Goal: Information Seeking & Learning: Understand process/instructions

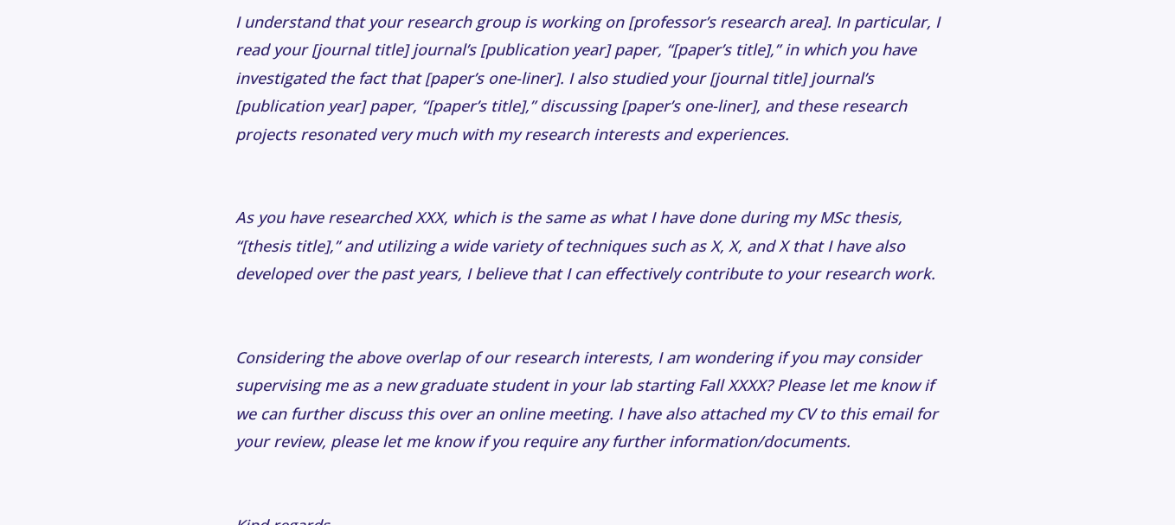
scroll to position [3720, 0]
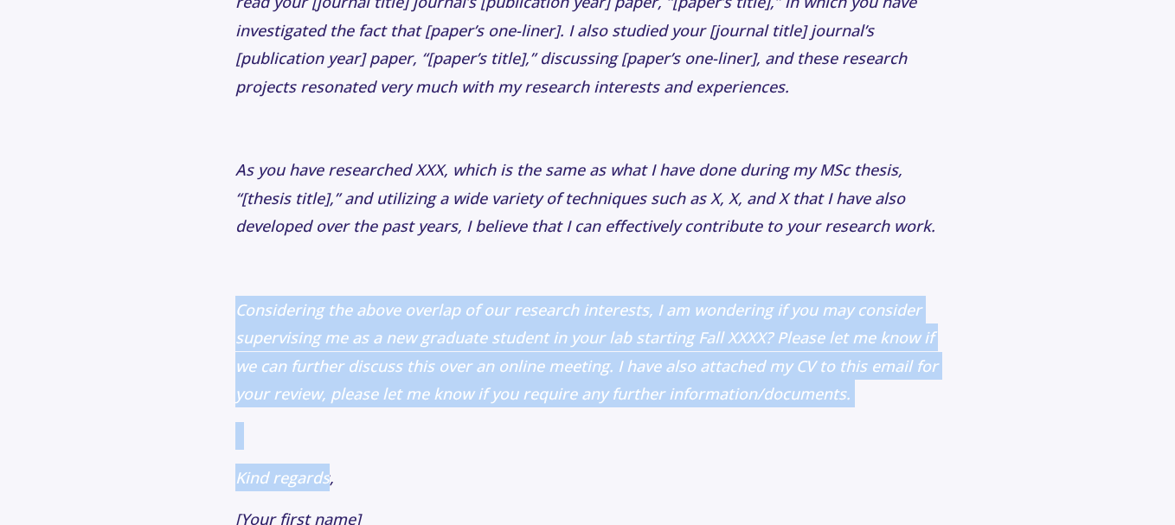
drag, startPoint x: 236, startPoint y: 285, endPoint x: 327, endPoint y: 445, distance: 184.0
copy p "Considering the above overlap of our research interests, I am wondering if you …"
click at [697, 299] on icon "Considering the above overlap of our research interests, I am wondering if you …" at bounding box center [586, 351] width 702 height 105
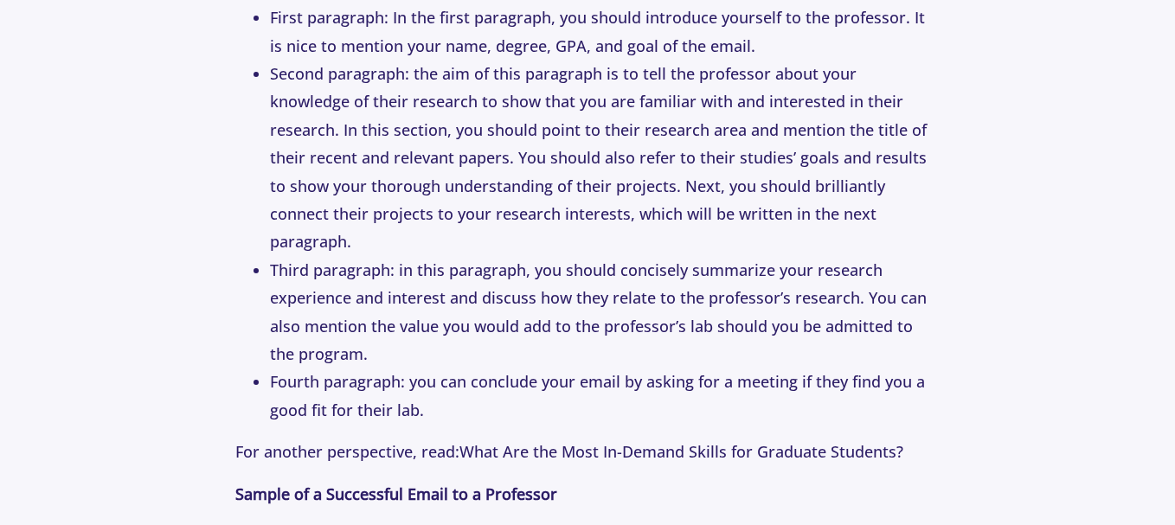
scroll to position [2682, 0]
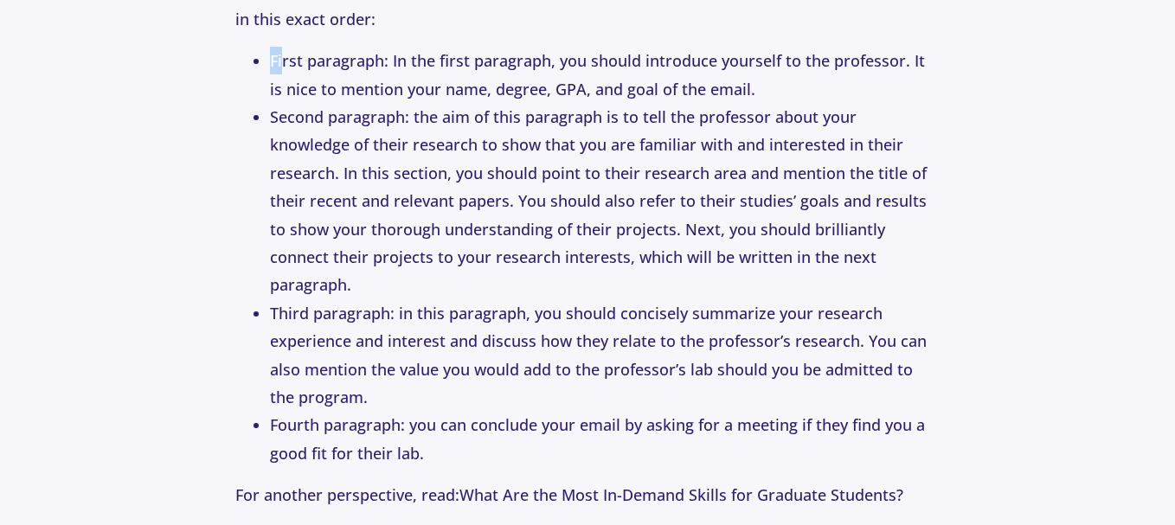
drag, startPoint x: 266, startPoint y: 89, endPoint x: 280, endPoint y: 103, distance: 19.6
click at [280, 103] on ul "First paragraph: In the first paragraph, you should introduce yourself to the p…" at bounding box center [587, 257] width 705 height 420
click at [278, 96] on li "First paragraph: In the first paragraph, you should introduce yourself to the p…" at bounding box center [605, 75] width 670 height 56
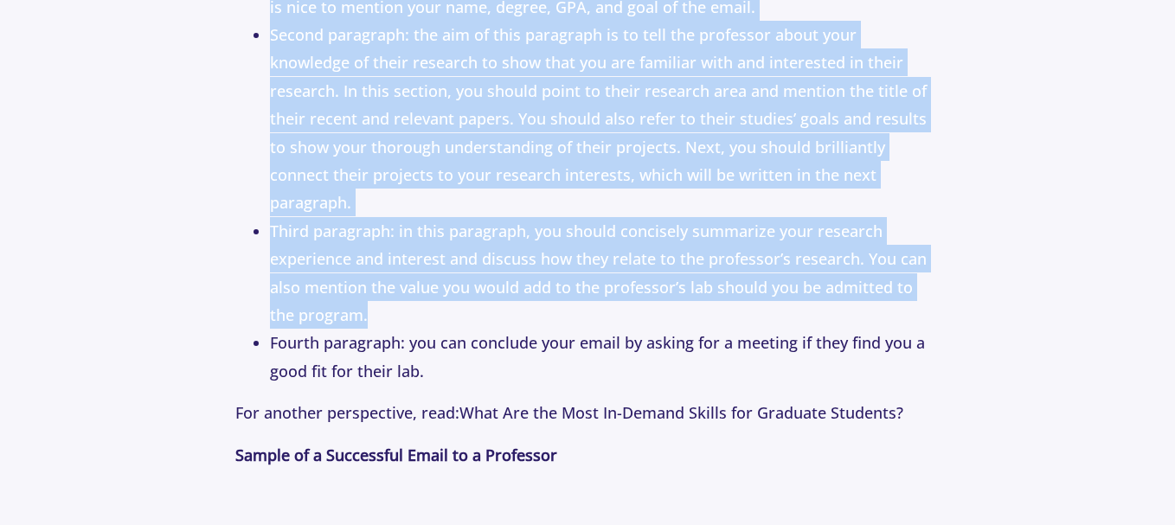
scroll to position [2768, 0]
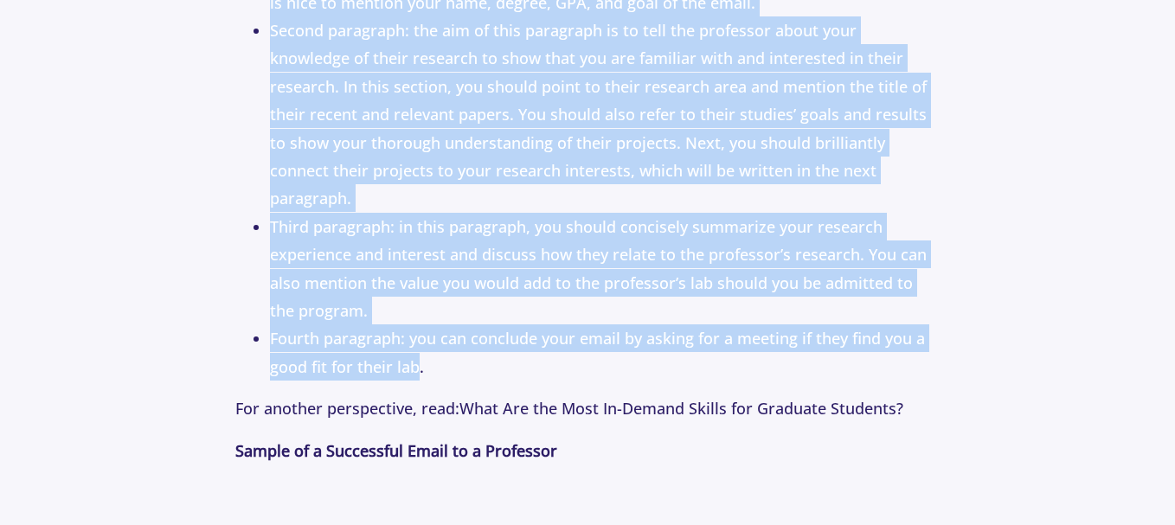
drag, startPoint x: 272, startPoint y: 92, endPoint x: 418, endPoint y: 366, distance: 310.7
click at [418, 366] on ul "First paragraph: In the first paragraph, you should introduce yourself to the p…" at bounding box center [587, 170] width 705 height 420
copy ul "Lorem ipsumdolo: Si ame conse adipiscin, eli seddoe temporinc utlabore et dol m…"
click at [591, 335] on li "Fourth paragraph: you can conclude your email by asking for a meeting if they f…" at bounding box center [605, 352] width 670 height 56
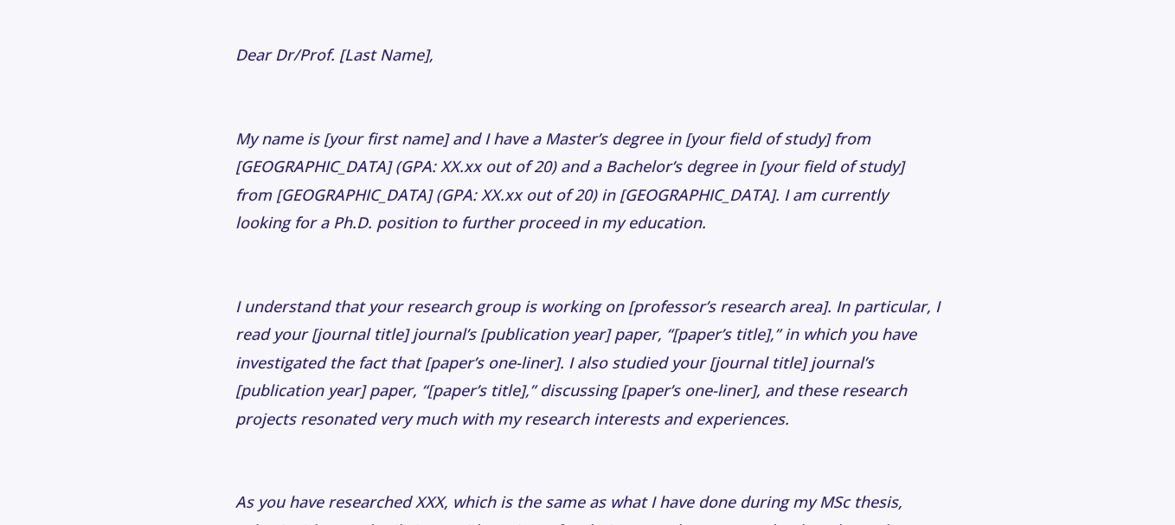
scroll to position [3374, 0]
